Goal: Transaction & Acquisition: Register for event/course

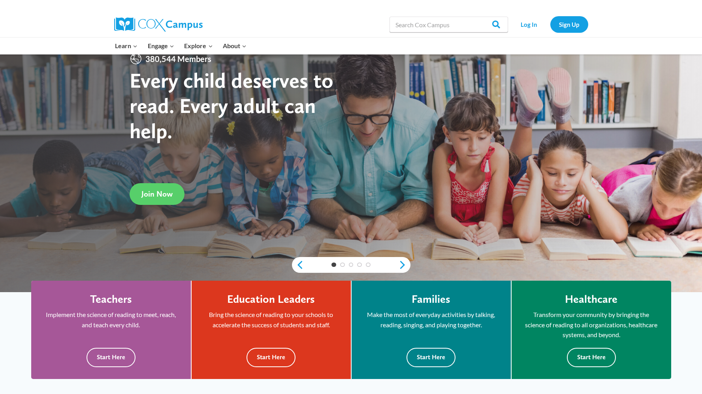
scroll to position [83, 0]
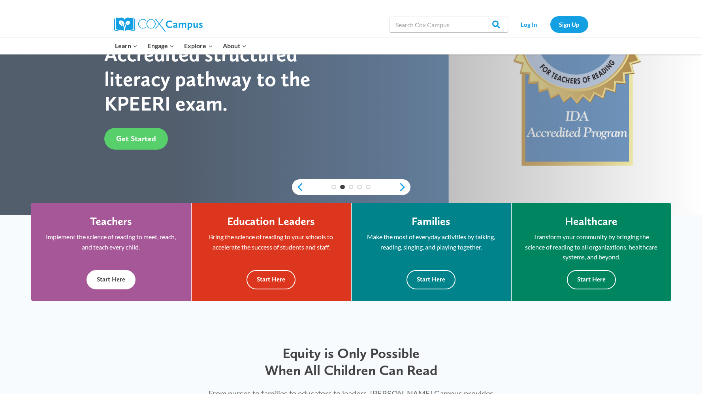
click at [102, 284] on button "Start Here" at bounding box center [111, 279] width 49 height 19
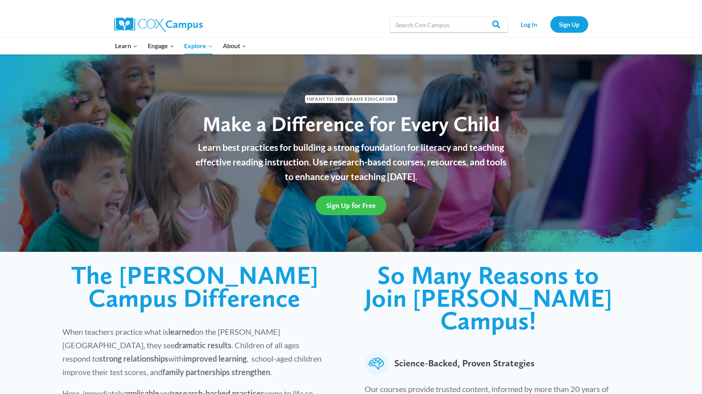
click at [334, 208] on span "Sign Up for Free" at bounding box center [351, 206] width 49 height 8
click at [329, 213] on link "Sign Up for Free" at bounding box center [351, 205] width 71 height 19
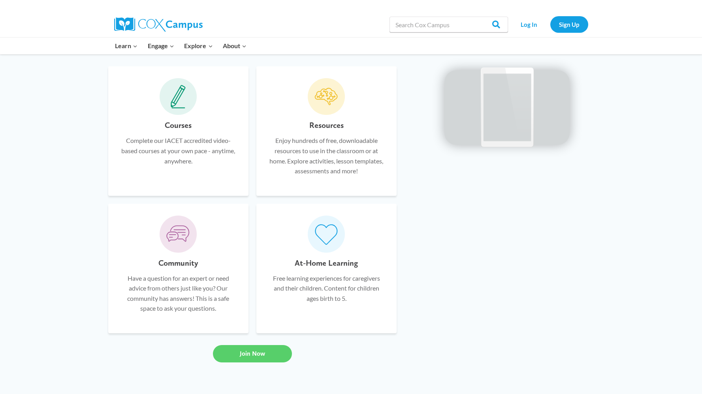
drag, startPoint x: 708, startPoint y: 115, endPoint x: 708, endPoint y: 66, distance: 49.8
click at [702, 66] on html "Skip to content Search in [URL][DOMAIN_NAME] Search Search Log In Sign Up Learn…" at bounding box center [351, 397] width 702 height 1839
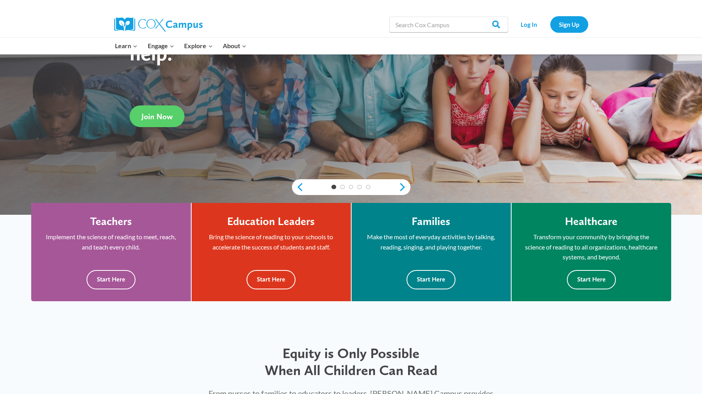
drag, startPoint x: 708, startPoint y: 66, endPoint x: 708, endPoint y: 46, distance: 19.4
click at [562, 19] on link "Sign Up" at bounding box center [570, 24] width 38 height 16
